Goal: Check status: Check status

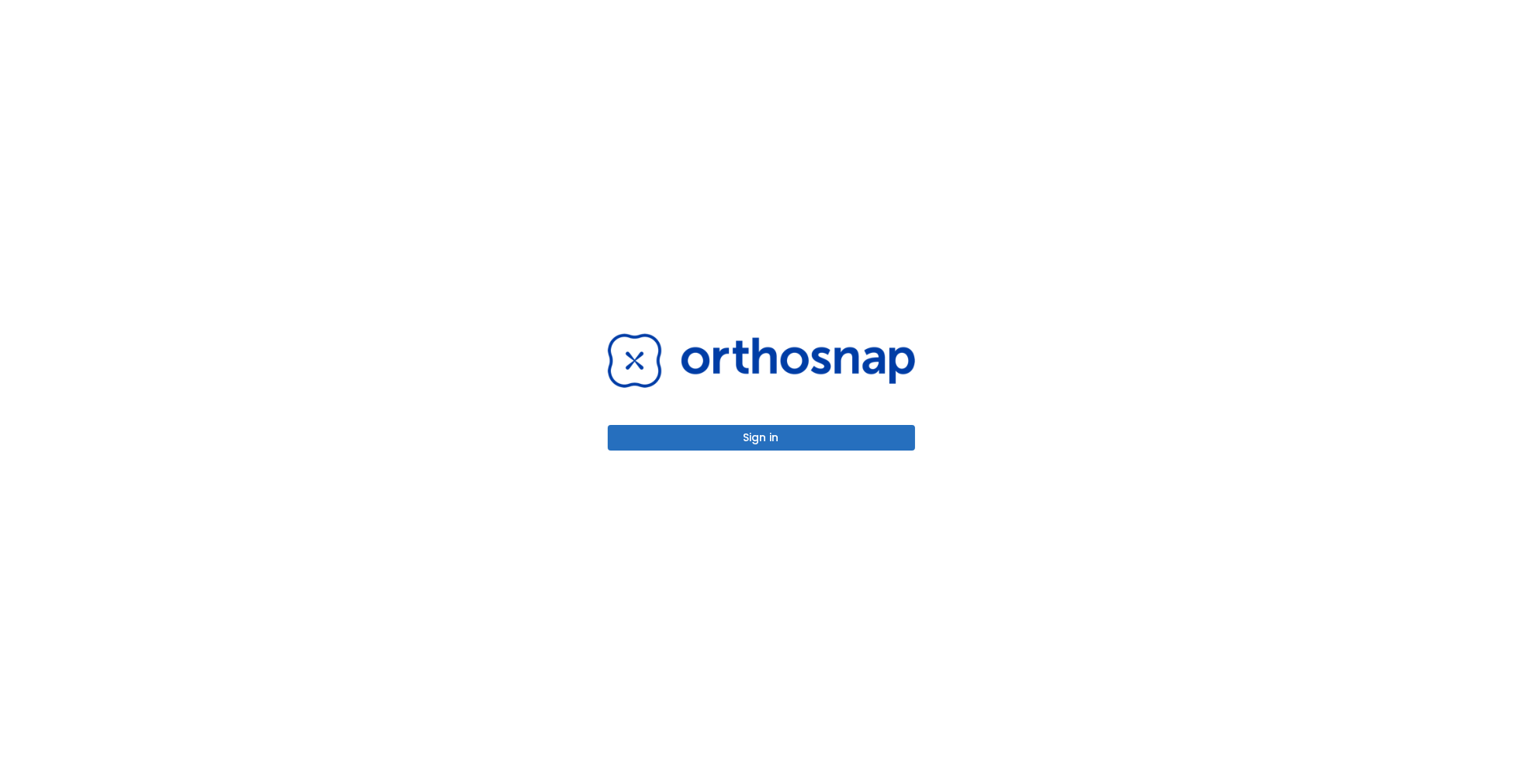
click at [758, 436] on button "Sign in" at bounding box center [761, 437] width 307 height 26
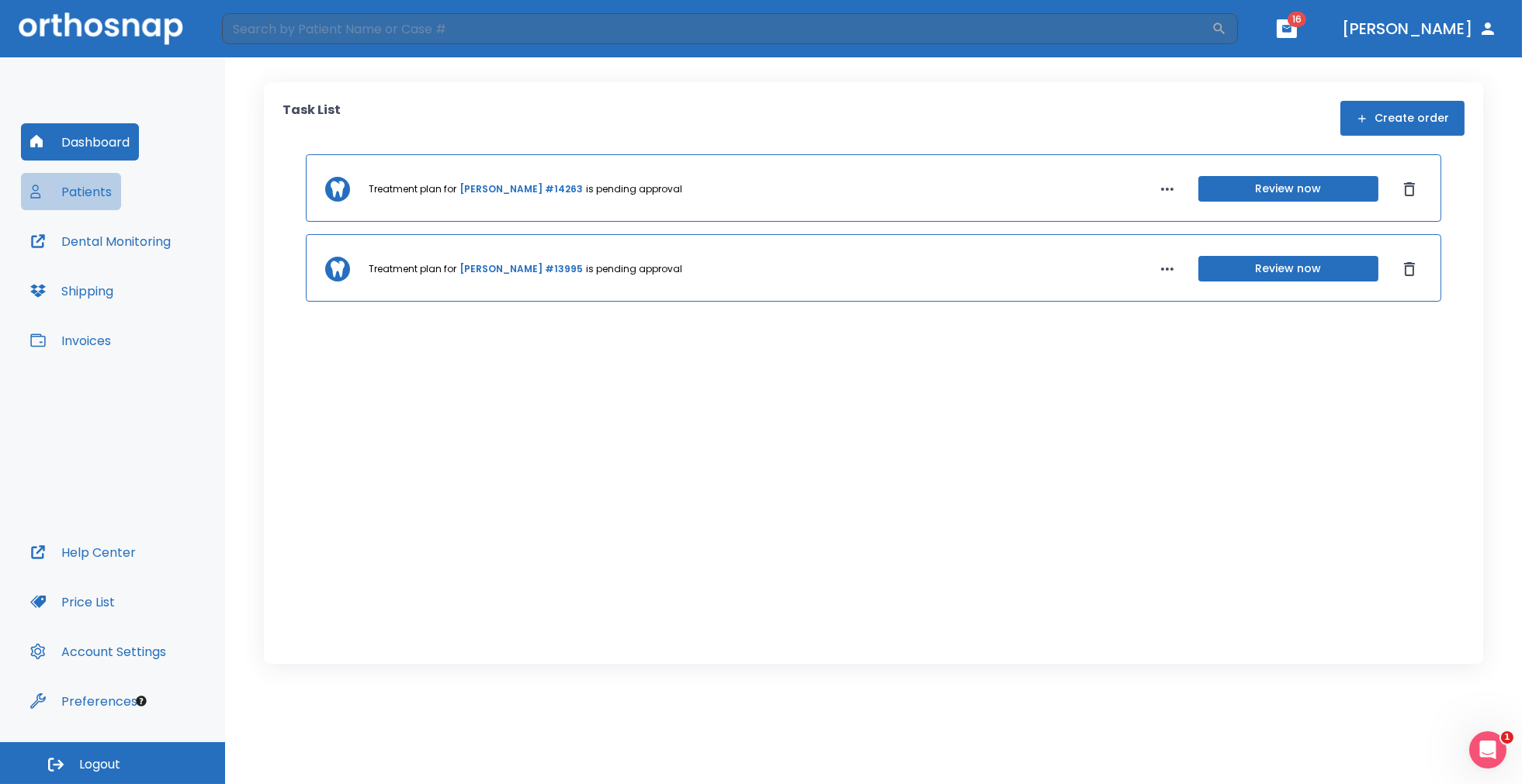
click at [95, 185] on button "Patients" at bounding box center [71, 192] width 100 height 38
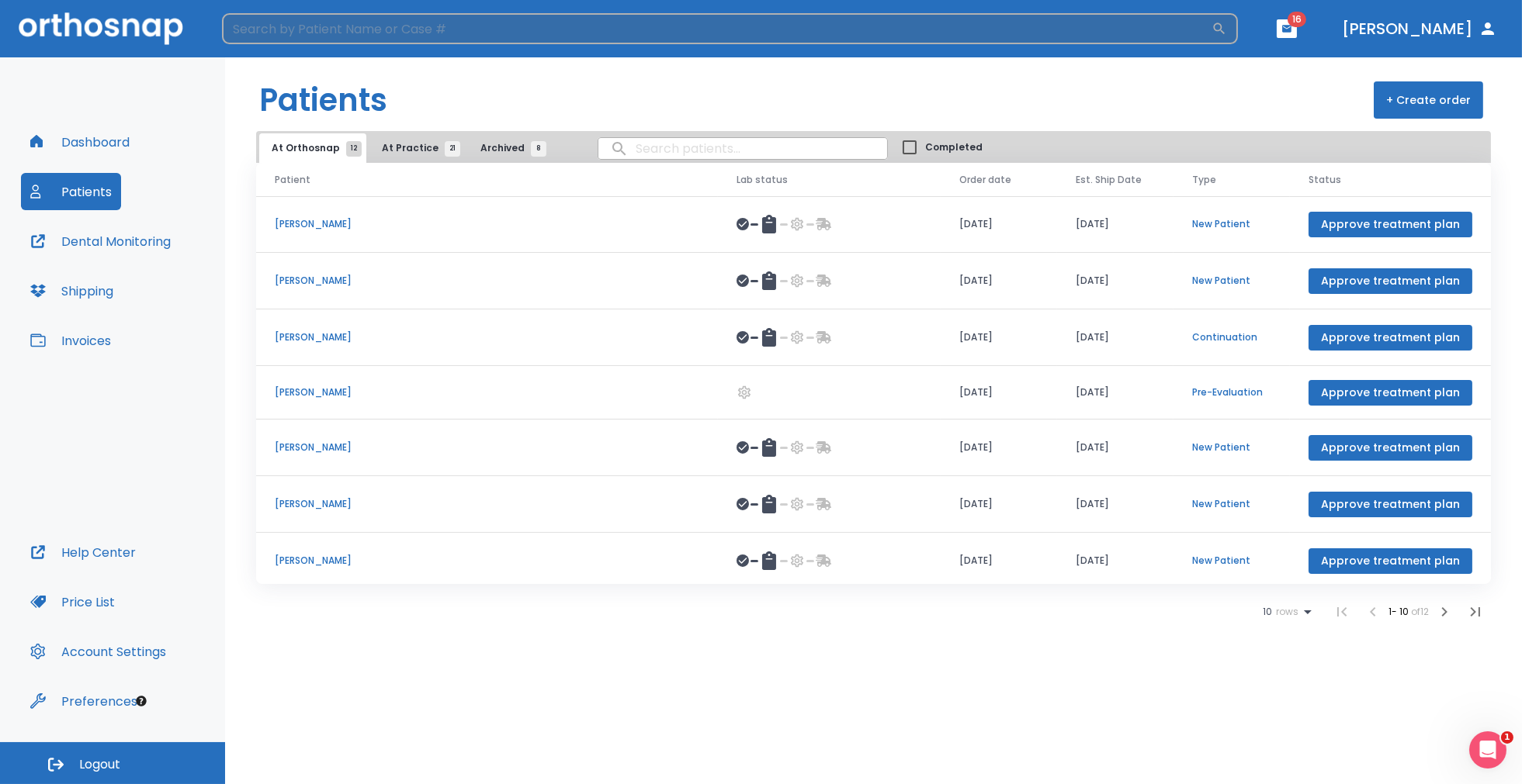
click at [403, 31] on input "search" at bounding box center [717, 29] width 990 height 31
type input "palmer"
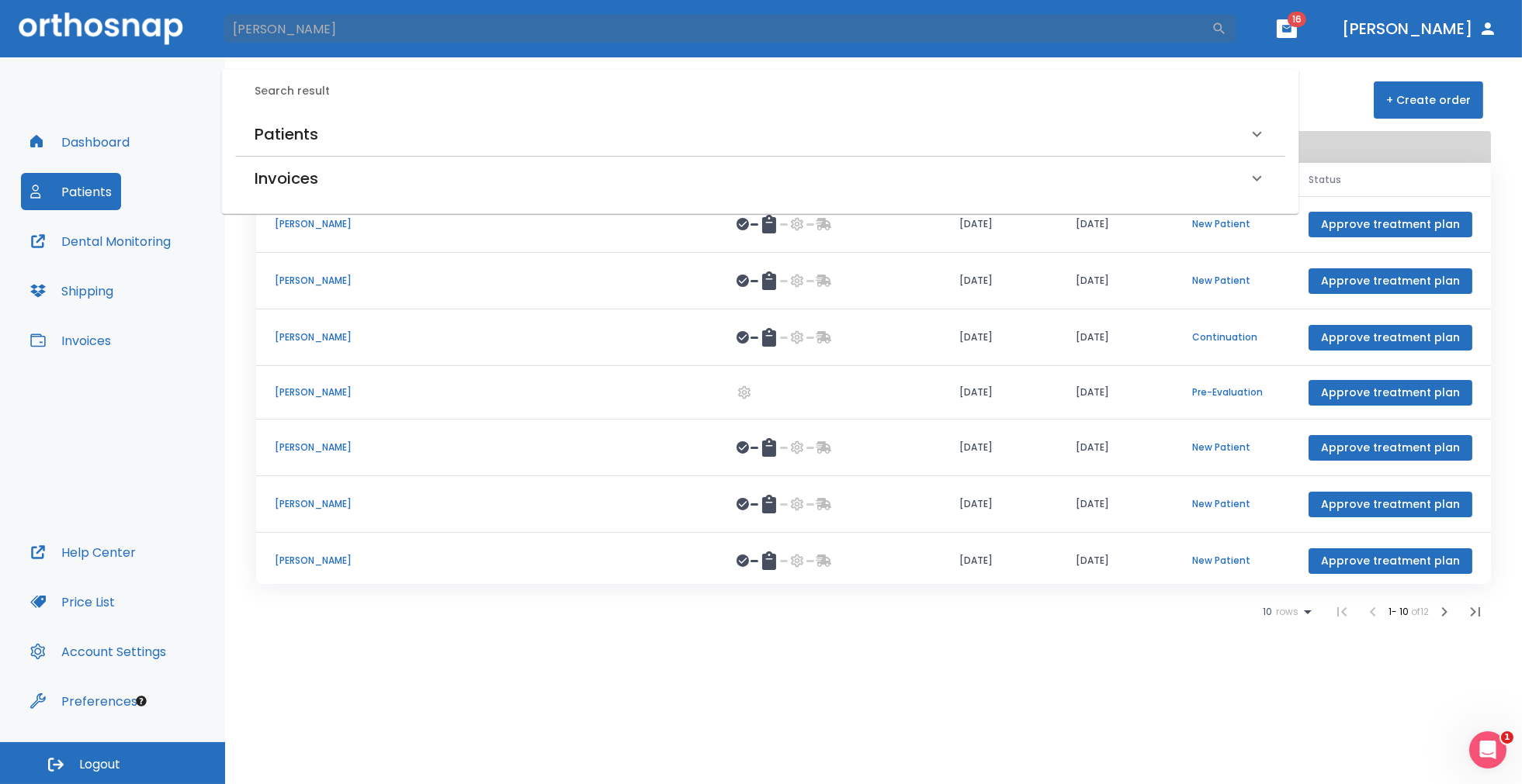
click at [305, 125] on h6 "Patients" at bounding box center [286, 134] width 64 height 25
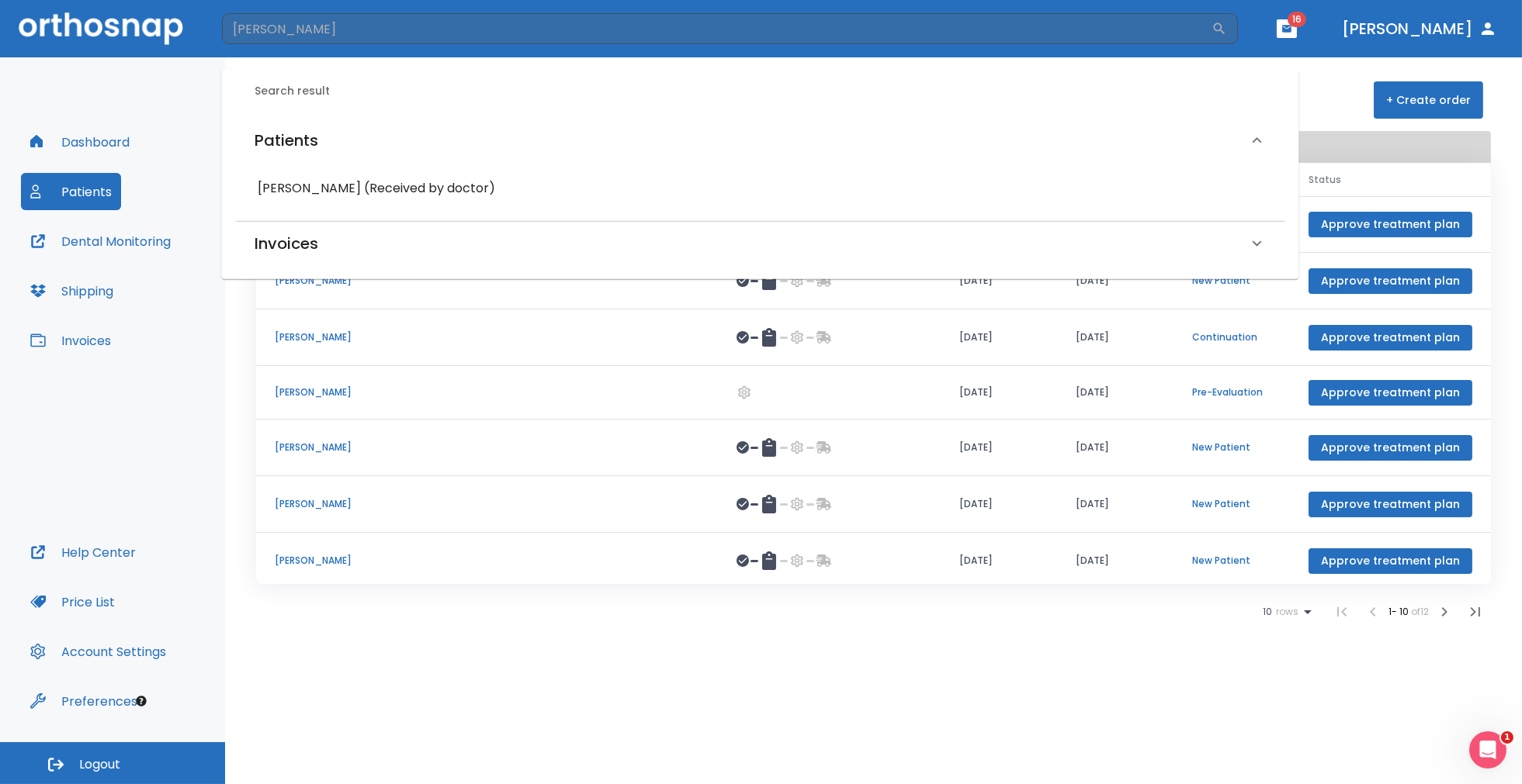
click at [362, 192] on h6 "Daniel Palmer (Received by doctor)" at bounding box center [760, 188] width 1006 height 22
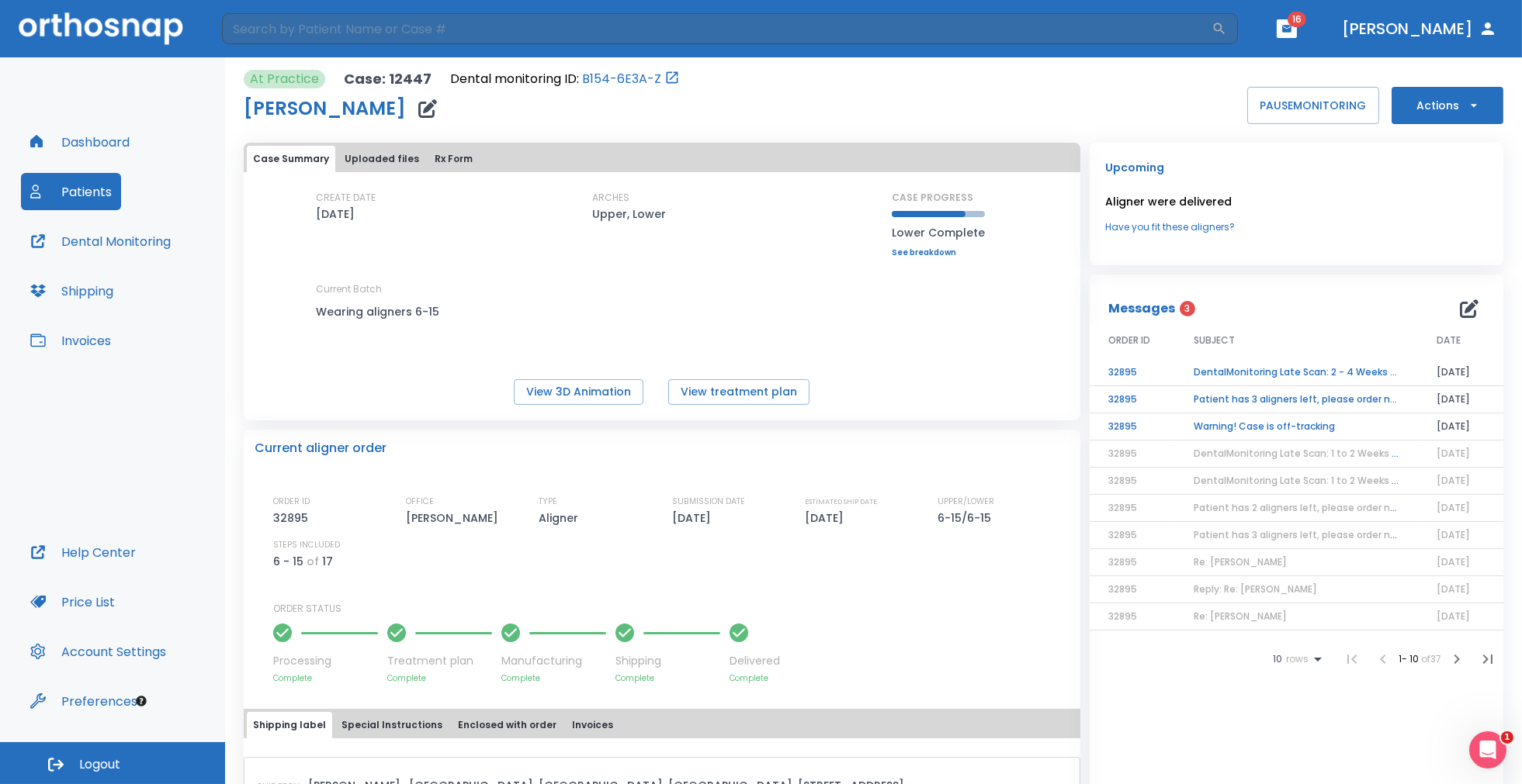
click at [1220, 426] on td "Warning! Case is off-tracking" at bounding box center [1296, 426] width 243 height 27
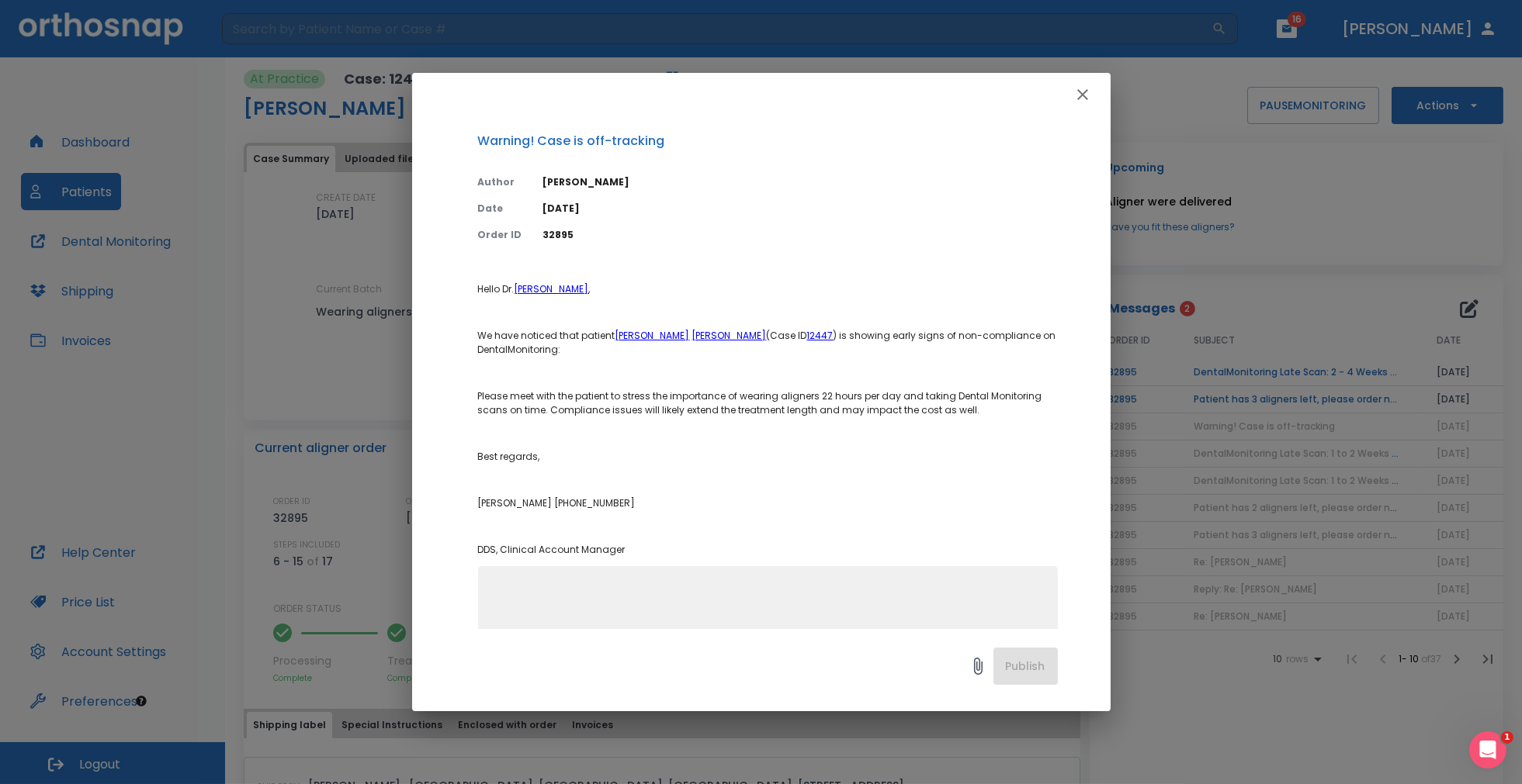
click at [1081, 95] on icon "button" at bounding box center [1083, 95] width 11 height 11
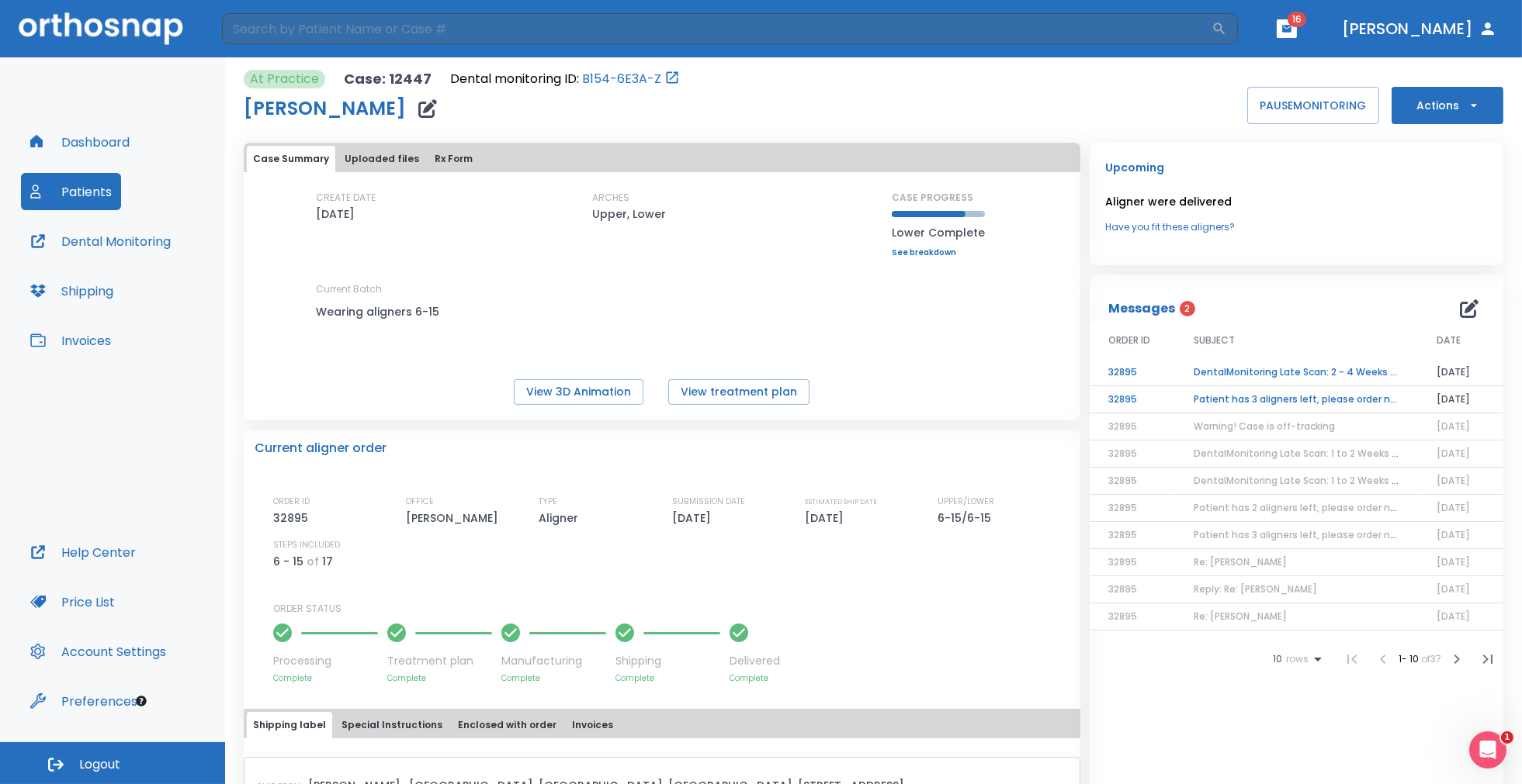
click at [1207, 395] on td "Patient has 3 aligners left, please order next set!" at bounding box center [1296, 400] width 243 height 27
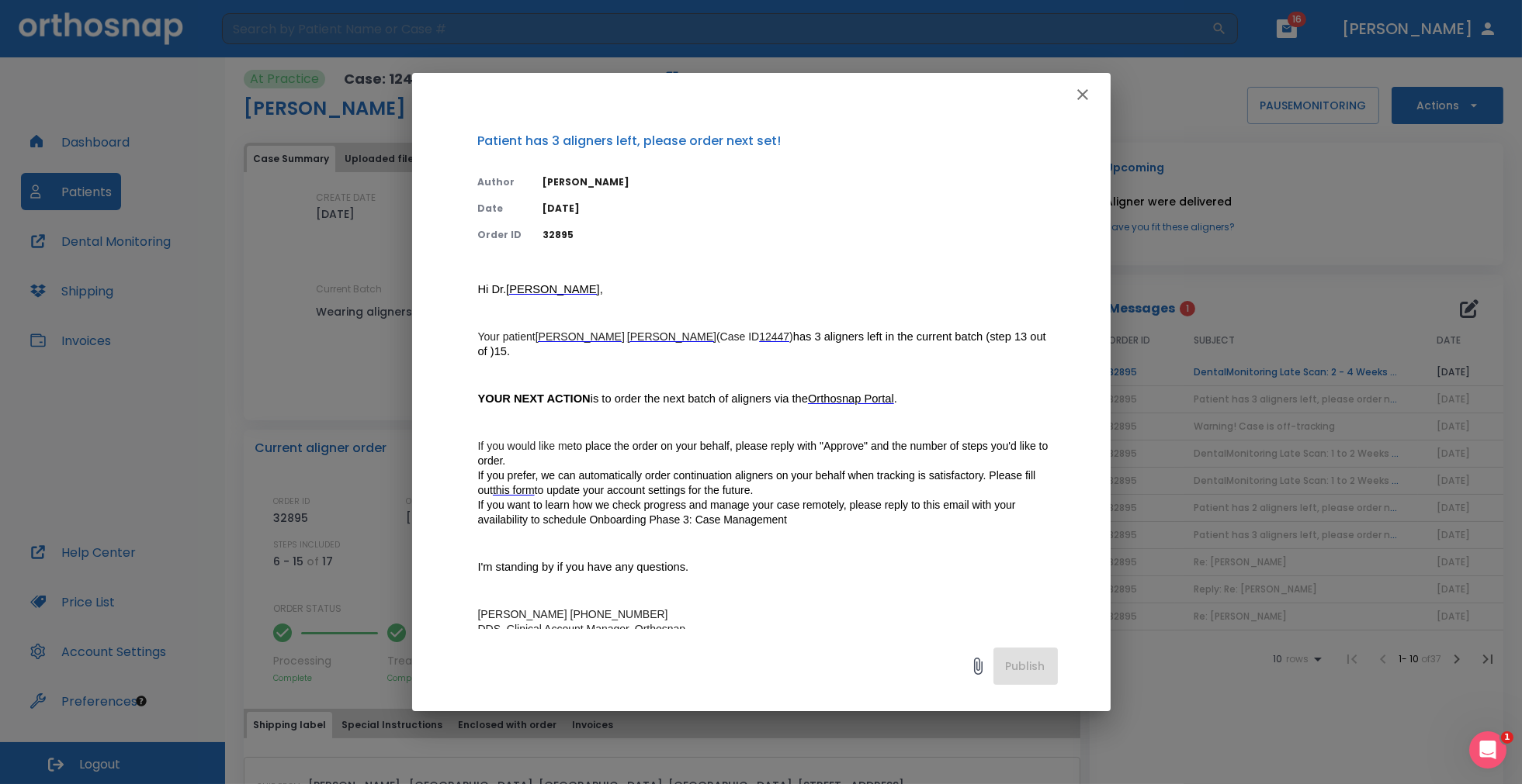
click at [1084, 93] on icon "button" at bounding box center [1083, 95] width 11 height 11
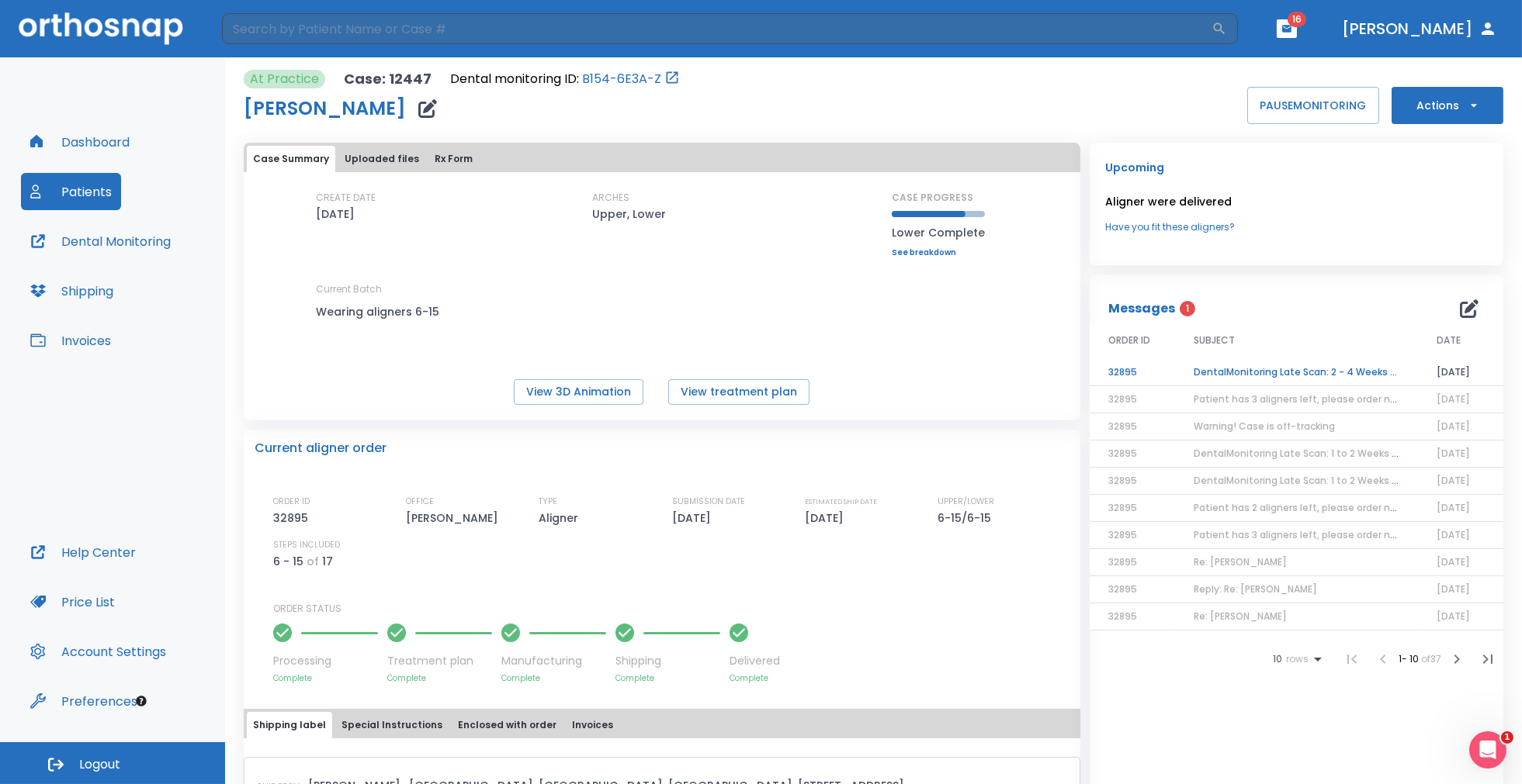
click at [1241, 368] on td "DentalMonitoring Late Scan: 2 - 4 Weeks Notification" at bounding box center [1296, 373] width 243 height 27
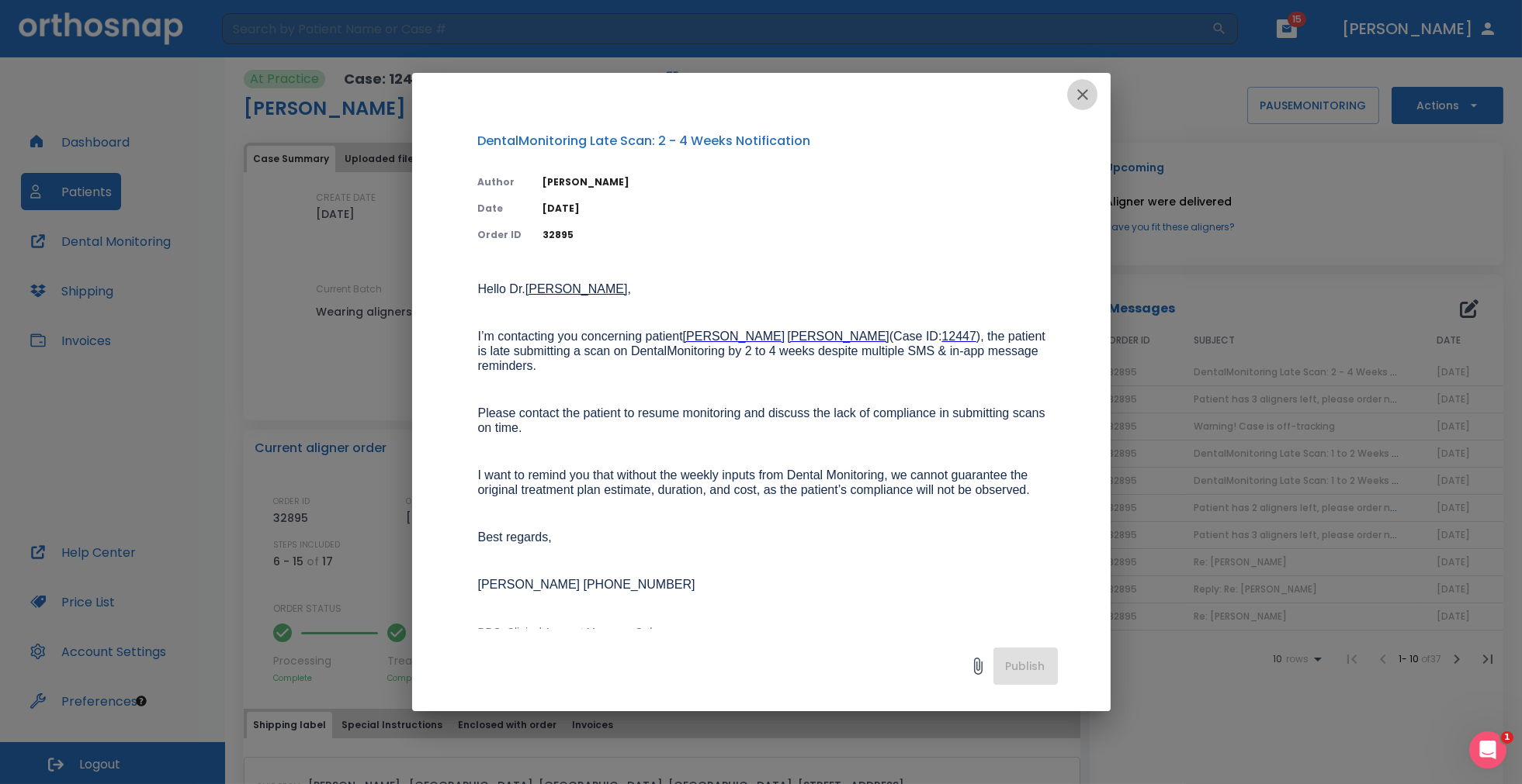
click at [1083, 91] on icon "button" at bounding box center [1082, 94] width 19 height 19
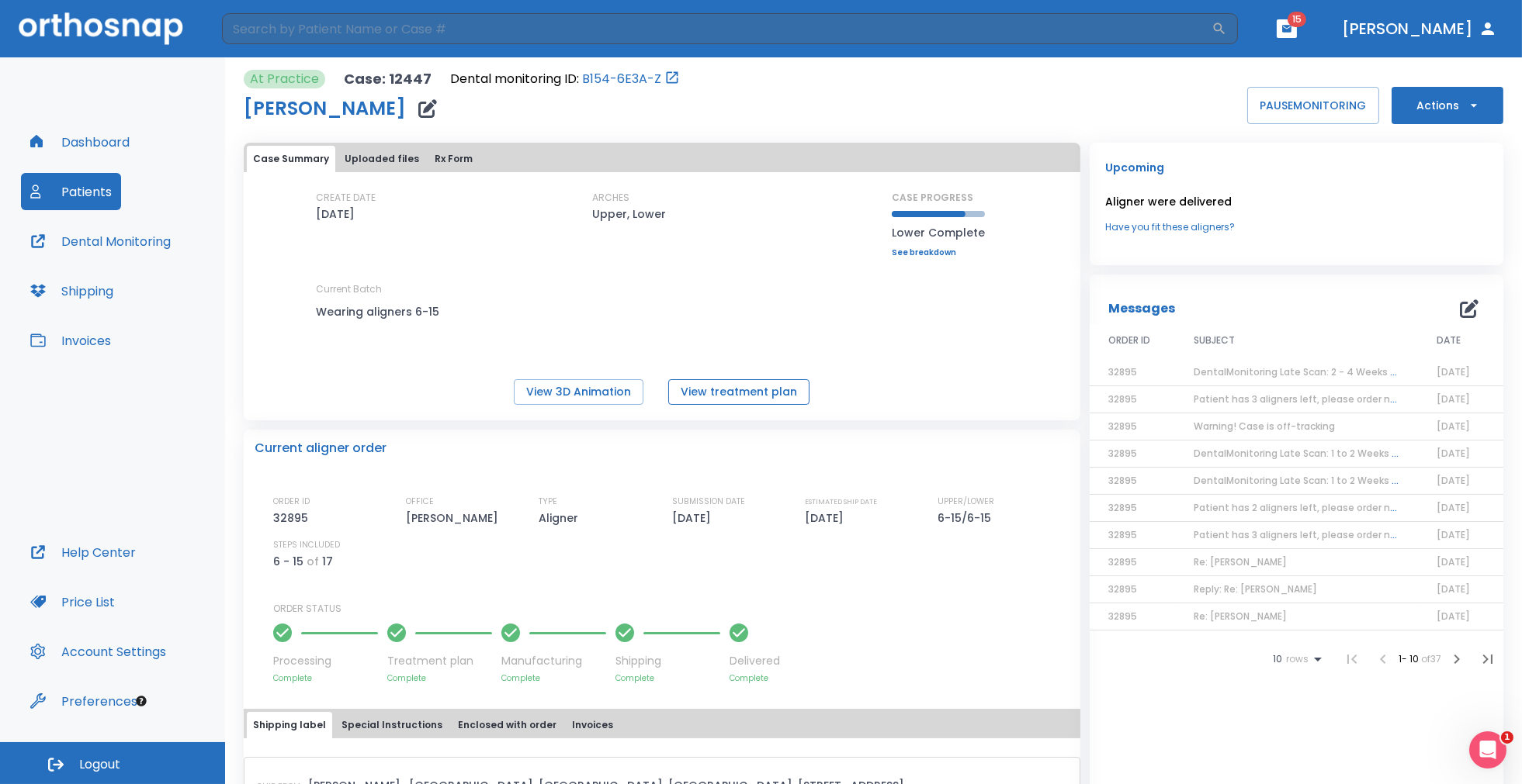
click at [749, 388] on button "View treatment plan" at bounding box center [739, 392] width 142 height 26
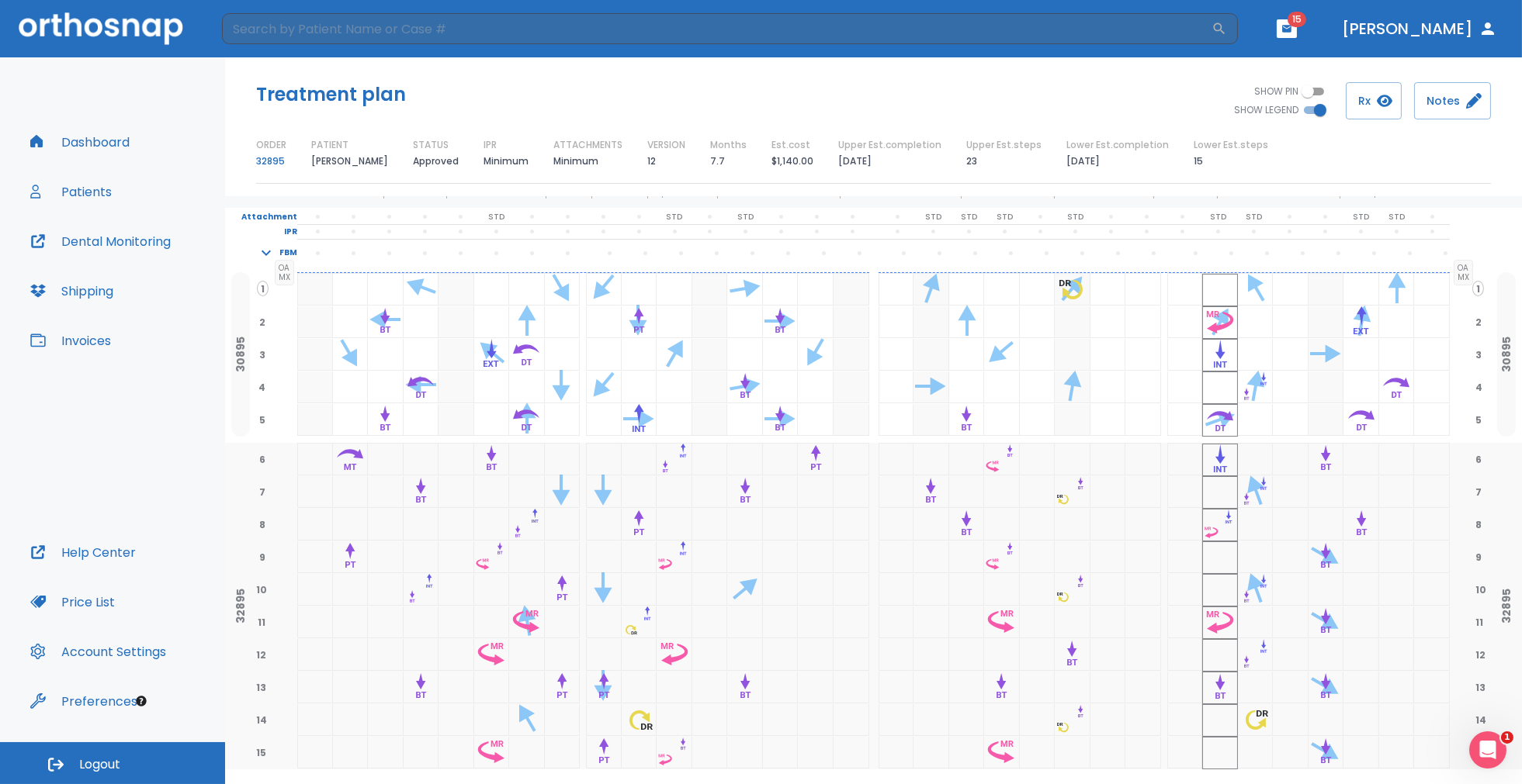
scroll to position [170, 0]
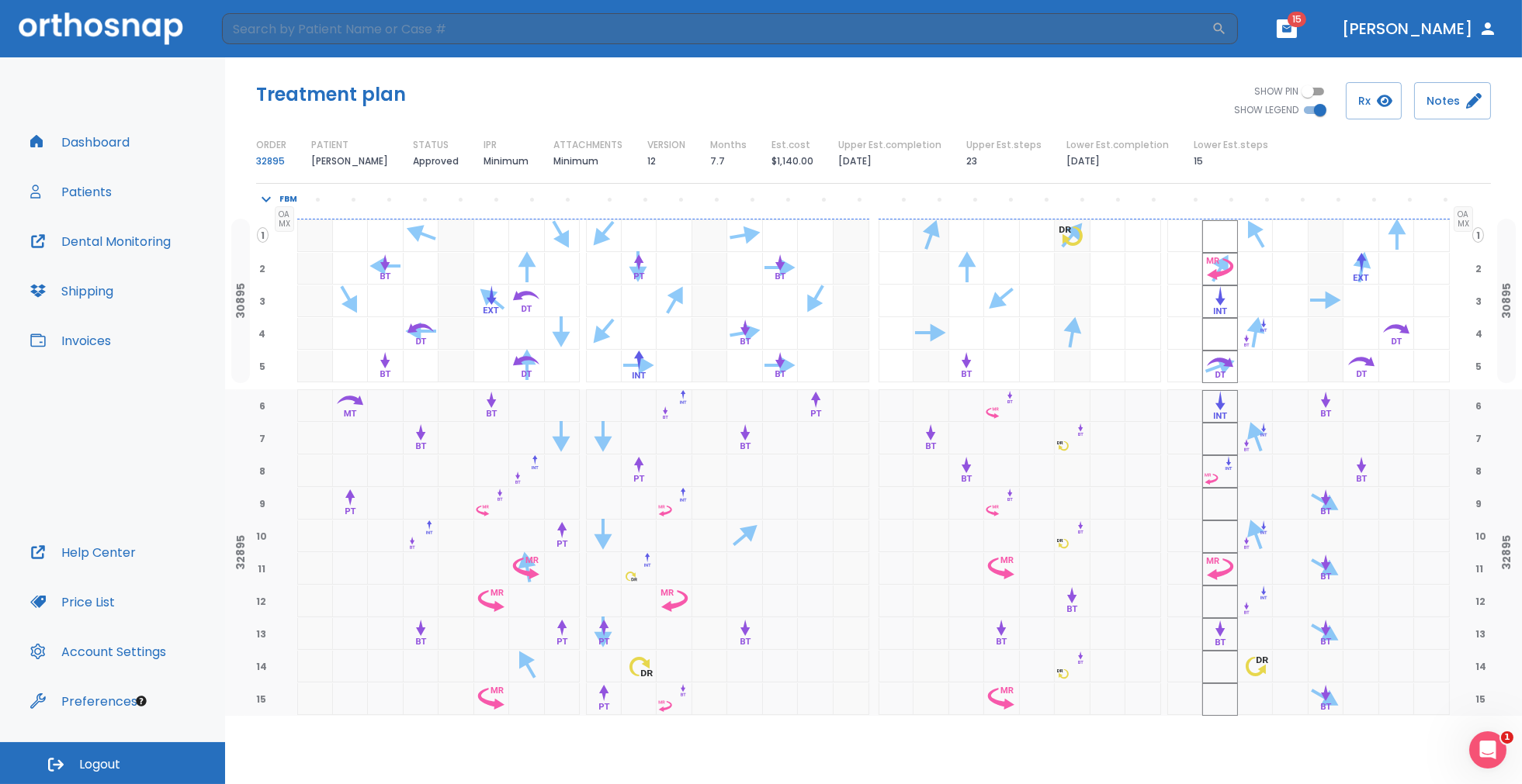
click at [966, 159] on p "23" at bounding box center [972, 161] width 11 height 19
